Goal: Transaction & Acquisition: Purchase product/service

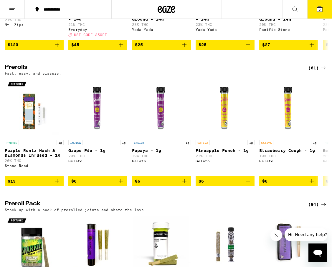
scroll to position [285, 0]
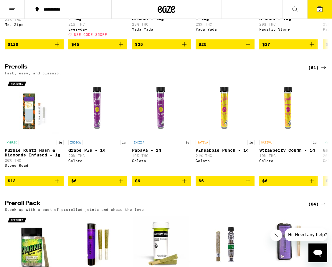
click at [323, 71] on icon at bounding box center [323, 67] width 7 height 7
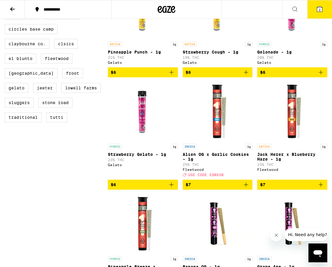
scroll to position [213, 0]
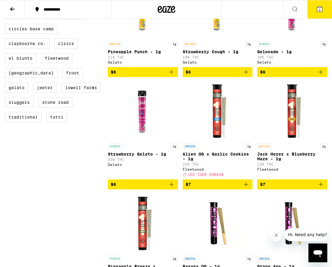
click at [274, 188] on span "$7" at bounding box center [292, 184] width 64 height 7
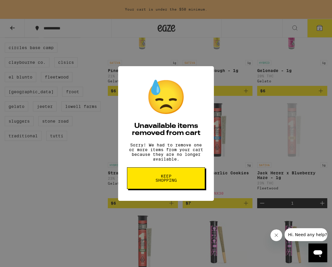
scroll to position [232, 0]
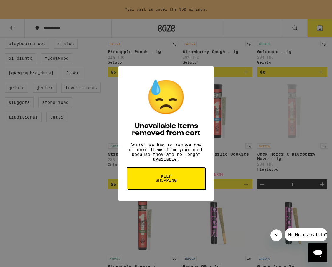
click at [184, 180] on button "Keep Shopping" at bounding box center [166, 178] width 78 height 22
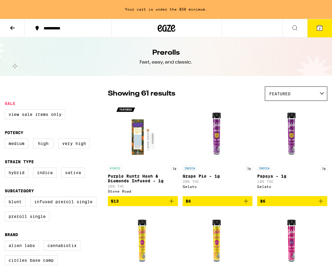
click at [311, 26] on button "2" at bounding box center [319, 28] width 25 height 18
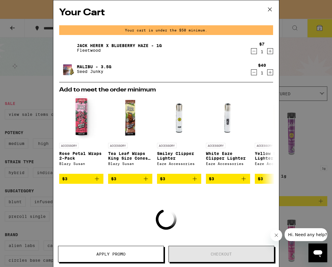
click at [266, 9] on icon at bounding box center [269, 9] width 9 height 9
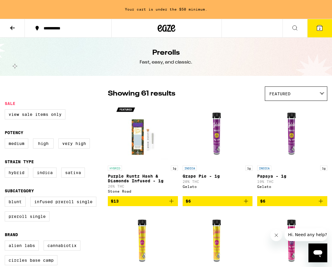
click at [22, 25] on button at bounding box center [12, 28] width 25 height 19
click at [16, 29] on button at bounding box center [12, 28] width 25 height 19
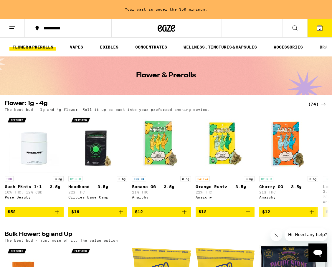
scroll to position [0, 61]
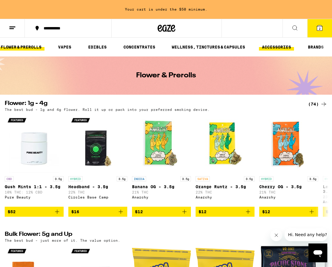
click at [276, 47] on link "ACCESSORIES" at bounding box center [276, 47] width 35 height 7
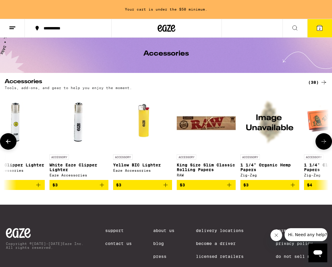
scroll to position [0, 536]
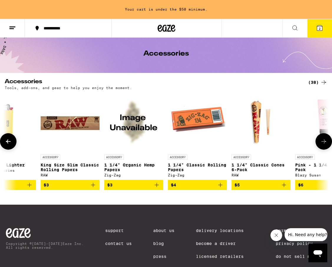
click at [226, 186] on button "$4" at bounding box center [197, 185] width 59 height 10
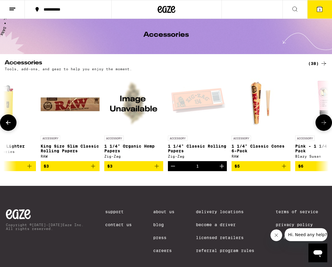
scroll to position [3, 0]
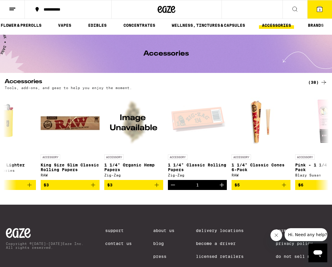
click at [326, 10] on button "3" at bounding box center [319, 9] width 25 height 18
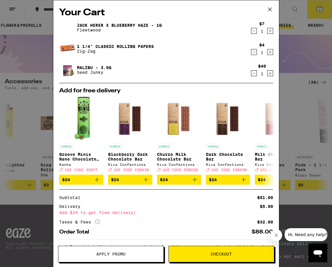
click at [304, 128] on div "Your Cart [PERSON_NAME] x Blueberry Haze - 1g Fleetwood $7 1 1 1/4" Classic Rol…" at bounding box center [166, 133] width 332 height 267
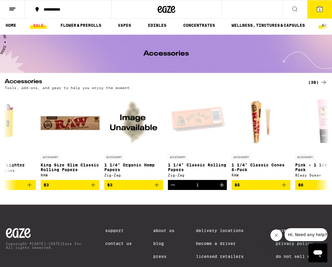
click at [34, 28] on link "SALE" at bounding box center [38, 25] width 16 height 7
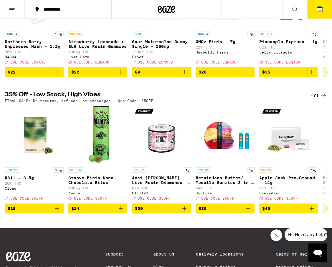
scroll to position [127, 0]
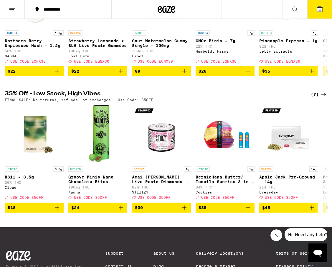
click at [314, 98] on div "(7)" at bounding box center [318, 94] width 16 height 7
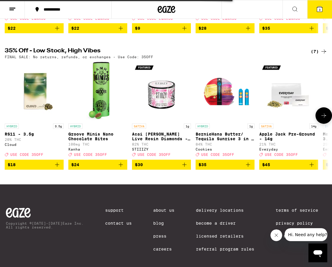
scroll to position [192, 0]
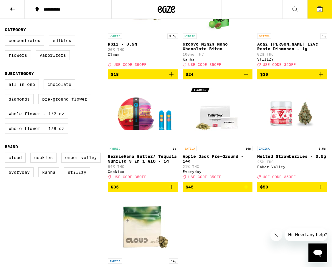
scroll to position [114, 0]
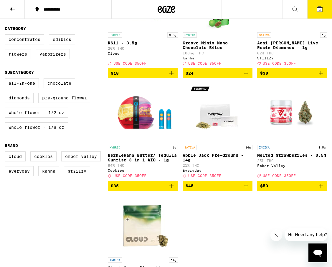
click at [272, 178] on span "USE CODE 35OFF" at bounding box center [278, 176] width 33 height 4
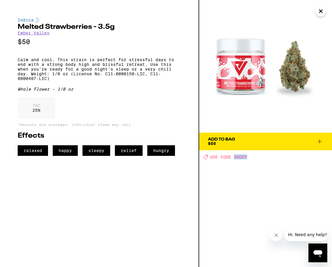
drag, startPoint x: 247, startPoint y: 159, endPoint x: 233, endPoint y: 159, distance: 14.1
click at [233, 159] on div "Deal Created with Sketch. USE CODE 35OFF" at bounding box center [267, 156] width 129 height 5
copy span "35OFF"
click at [246, 146] on button "Add To Bag $50" at bounding box center [265, 142] width 133 height 18
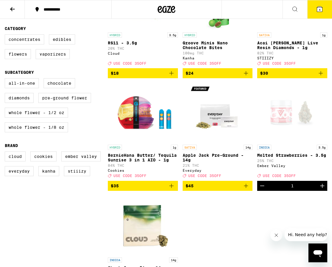
click at [321, 16] on button "4" at bounding box center [319, 9] width 25 height 18
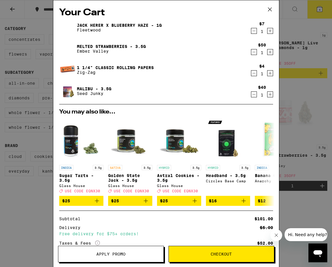
click at [253, 94] on icon "Decrement" at bounding box center [253, 94] width 5 height 7
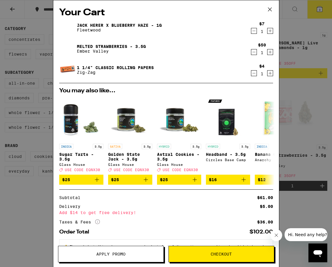
click at [132, 247] on button "Apply Promo" at bounding box center [111, 254] width 106 height 16
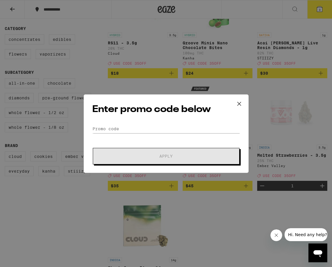
click at [121, 134] on form "Promo Code Apply" at bounding box center [166, 144] width 148 height 40
click at [122, 127] on input "Promo Code" at bounding box center [166, 128] width 148 height 9
paste input "35OFF"
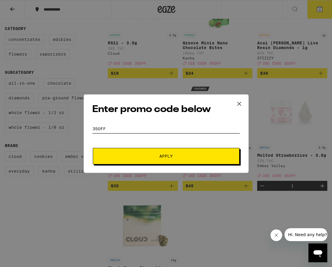
type input "35OFF"
click at [128, 154] on span "Apply" at bounding box center [166, 156] width 106 height 4
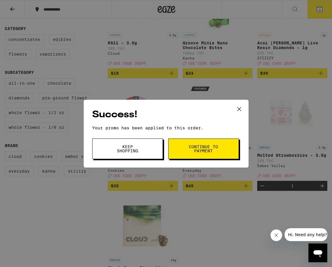
click at [221, 149] on button "Continue to payment" at bounding box center [203, 149] width 71 height 21
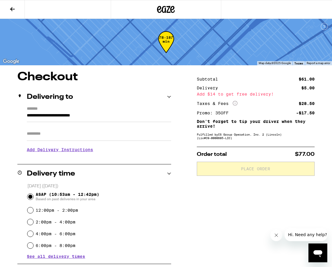
scroll to position [149, 0]
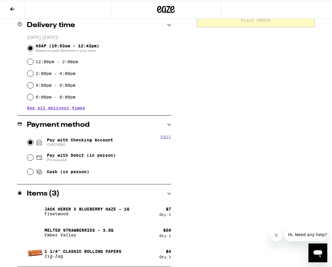
click at [31, 144] on input "Pay with Checking Account CHECKING" at bounding box center [30, 142] width 6 height 6
radio input "true"
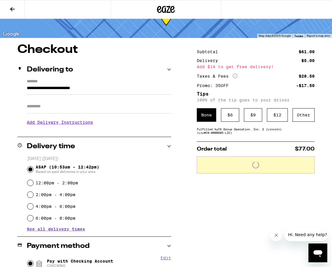
scroll to position [0, 0]
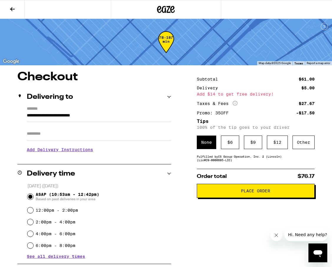
click at [248, 193] on span "Place Order" at bounding box center [255, 191] width 29 height 4
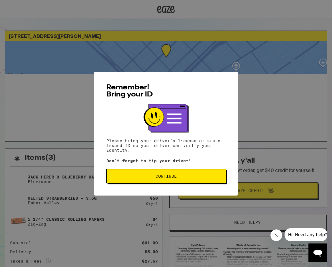
click at [179, 177] on span "Continue" at bounding box center [165, 176] width 109 height 4
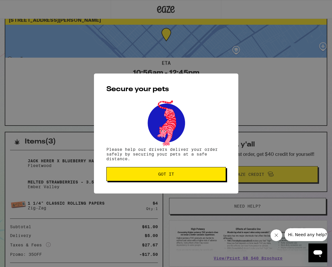
scroll to position [17, 0]
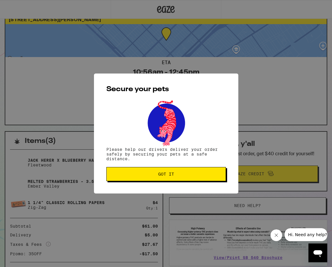
click at [179, 176] on span "Got it" at bounding box center [165, 174] width 109 height 4
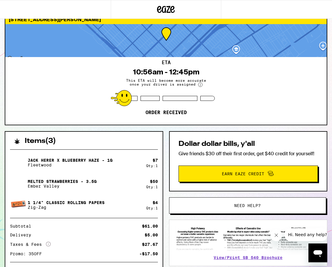
scroll to position [53, 0]
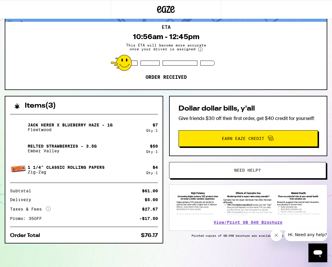
click at [164, 82] on div "ETA 10:56am - 12:45pm This ETA will become more accurate once your driver is as…" at bounding box center [165, 56] width 321 height 68
click at [164, 77] on p "Order received" at bounding box center [165, 77] width 41 height 6
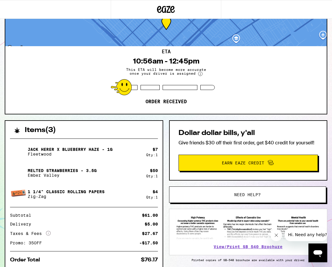
scroll to position [0, 0]
